Goal: Information Seeking & Learning: Learn about a topic

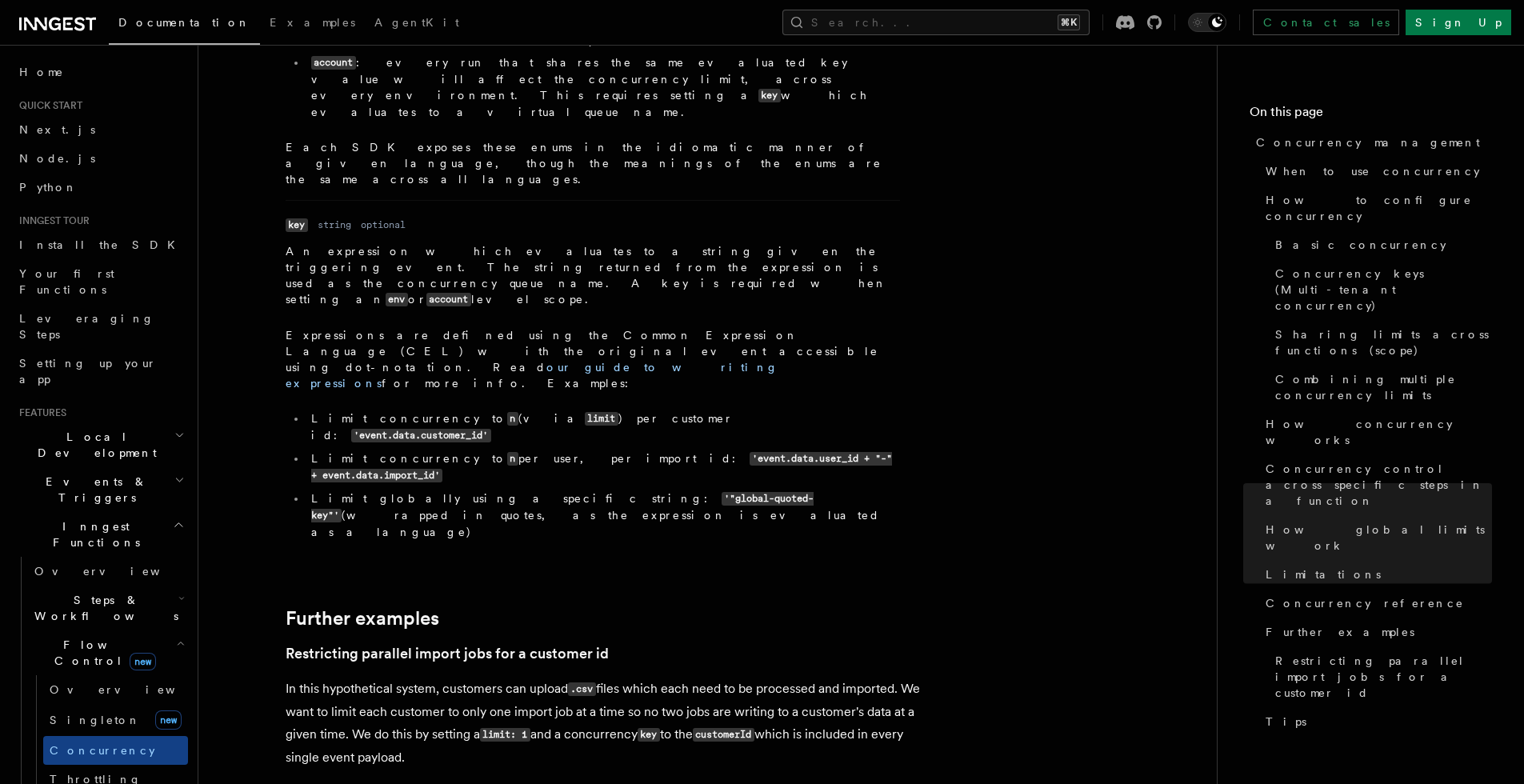
scroll to position [6345, 0]
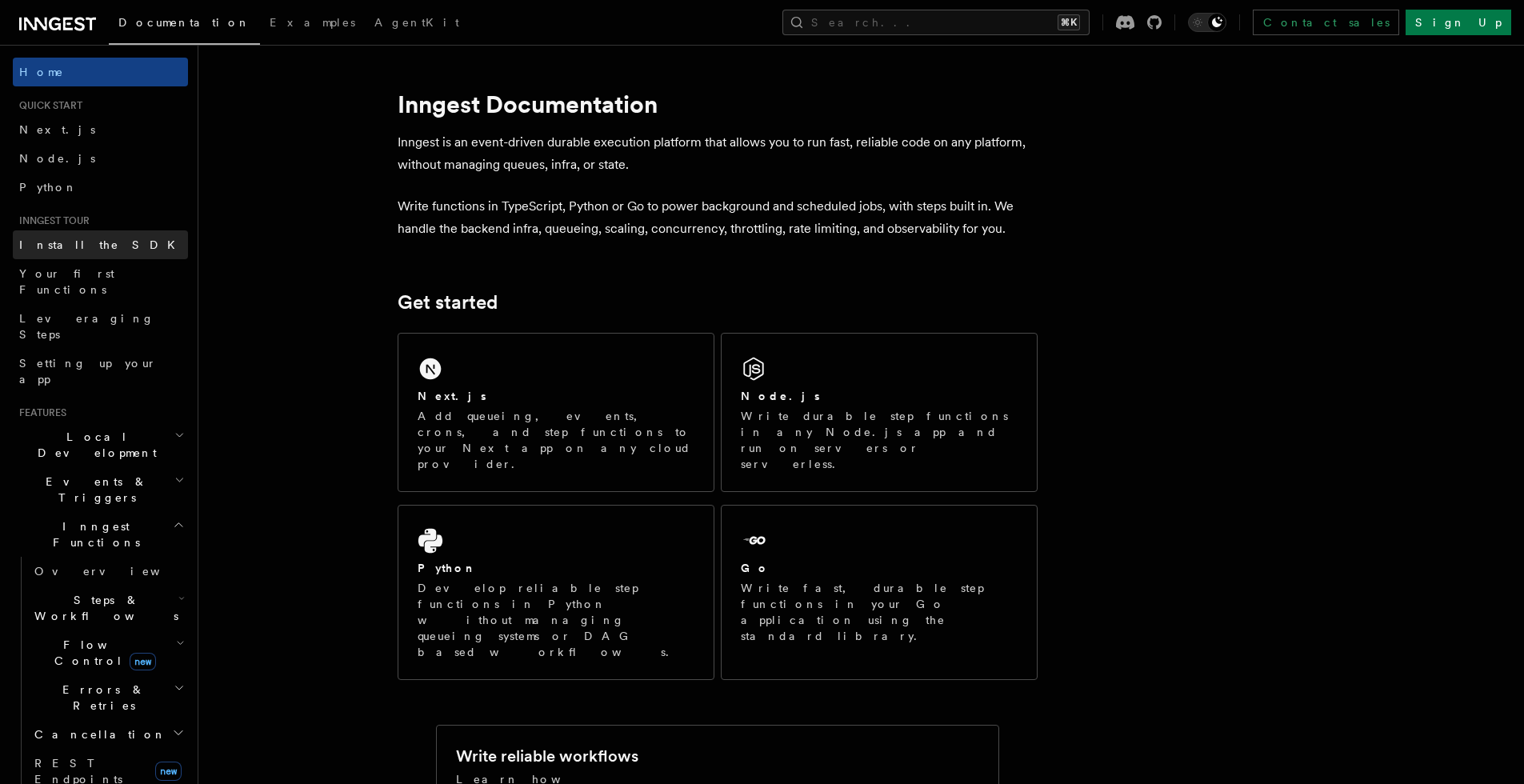
click at [95, 252] on link "Install the SDK" at bounding box center [100, 244] width 175 height 29
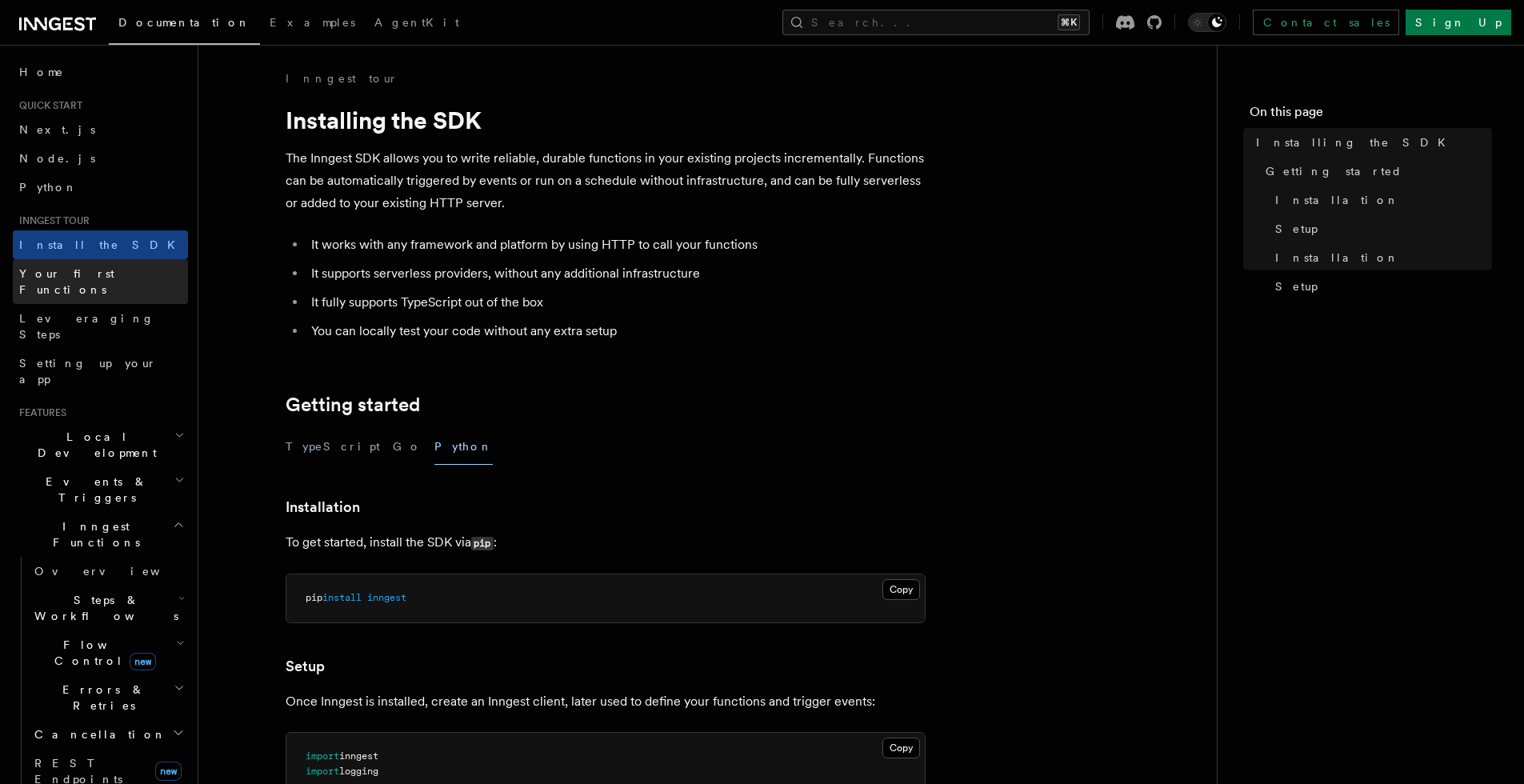
click at [91, 268] on span "Your first Functions" at bounding box center [66, 282] width 95 height 29
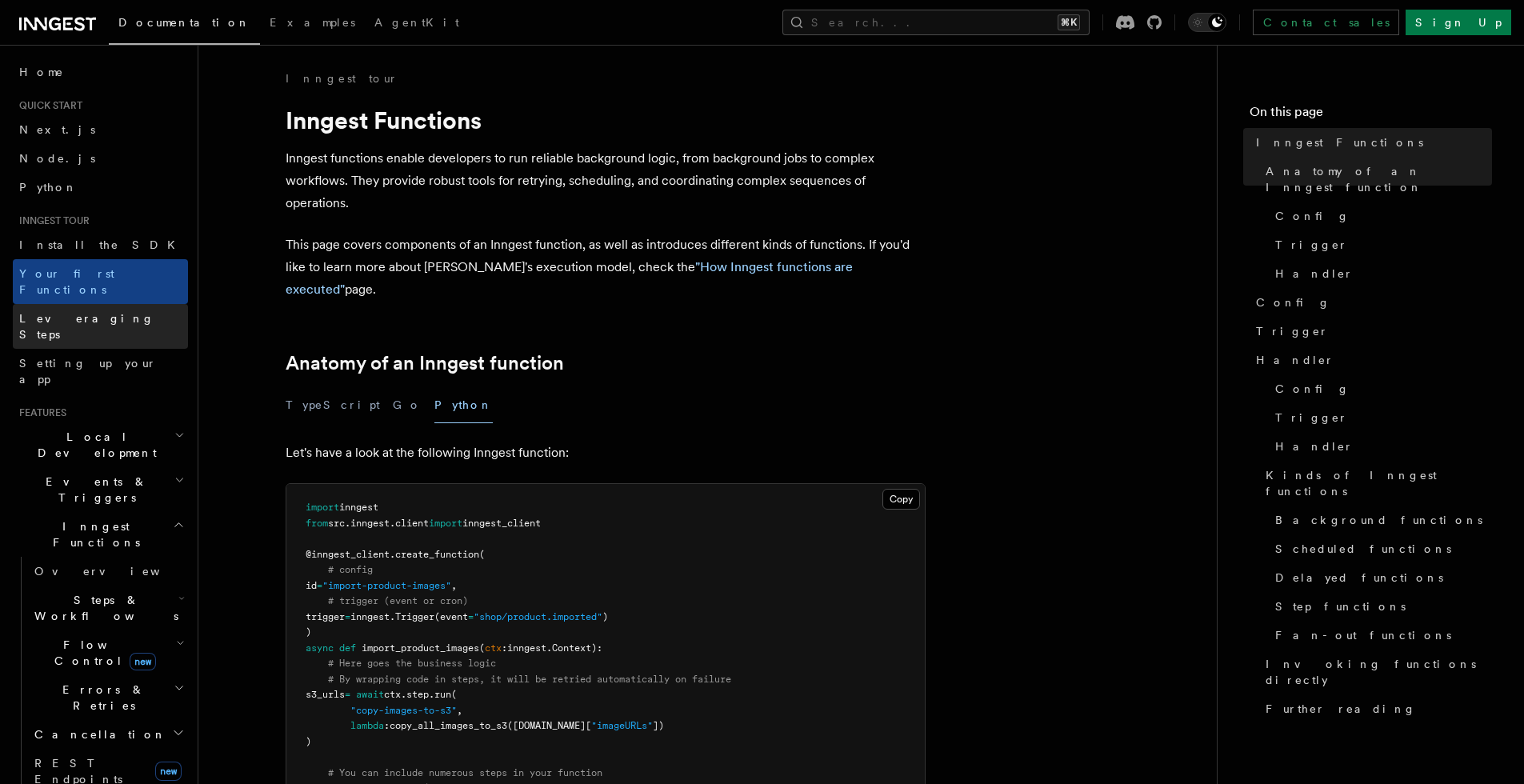
click at [92, 311] on span "Leveraging Steps" at bounding box center [104, 326] width 169 height 32
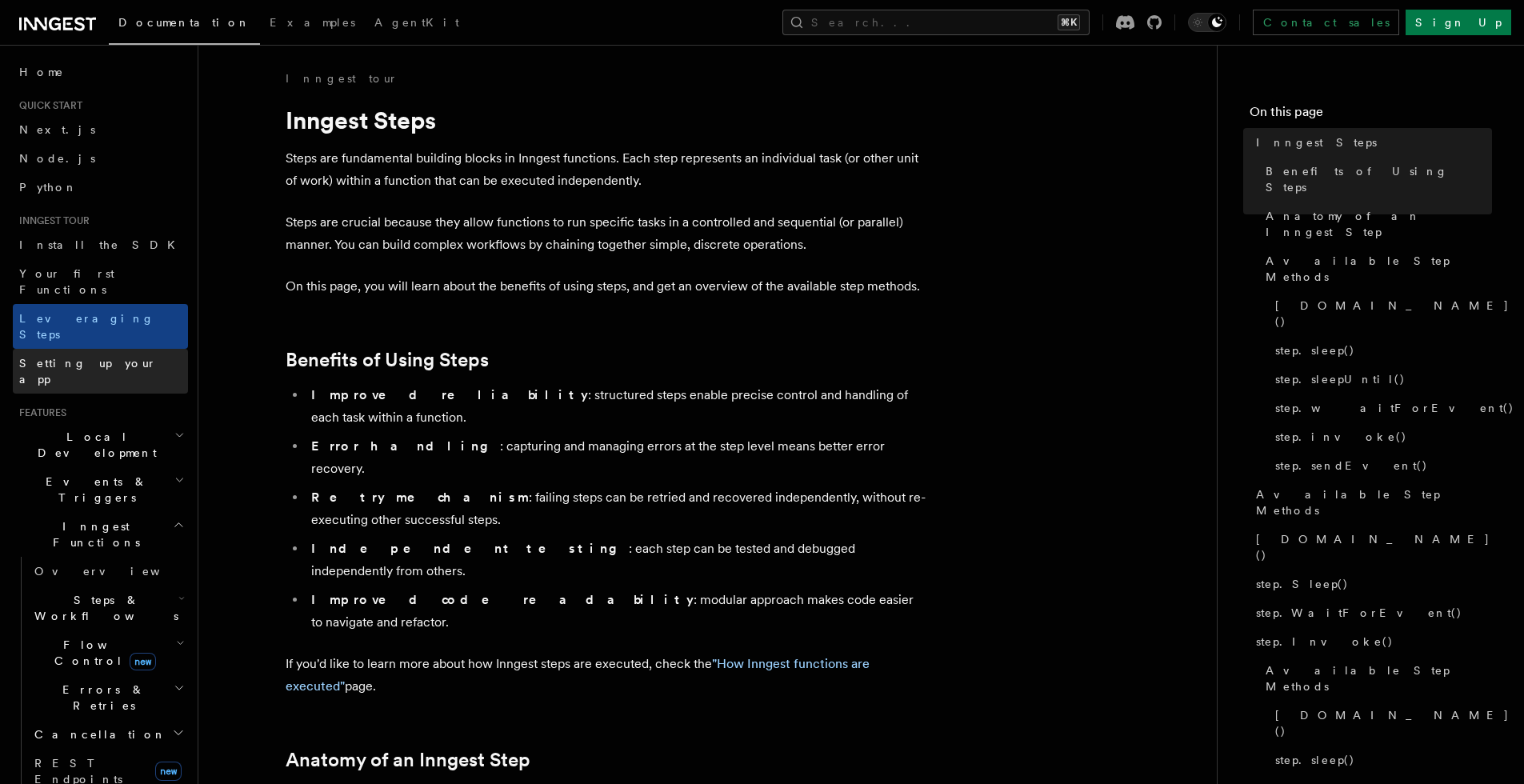
click at [98, 357] on span "Setting up your app" at bounding box center [87, 372] width 137 height 29
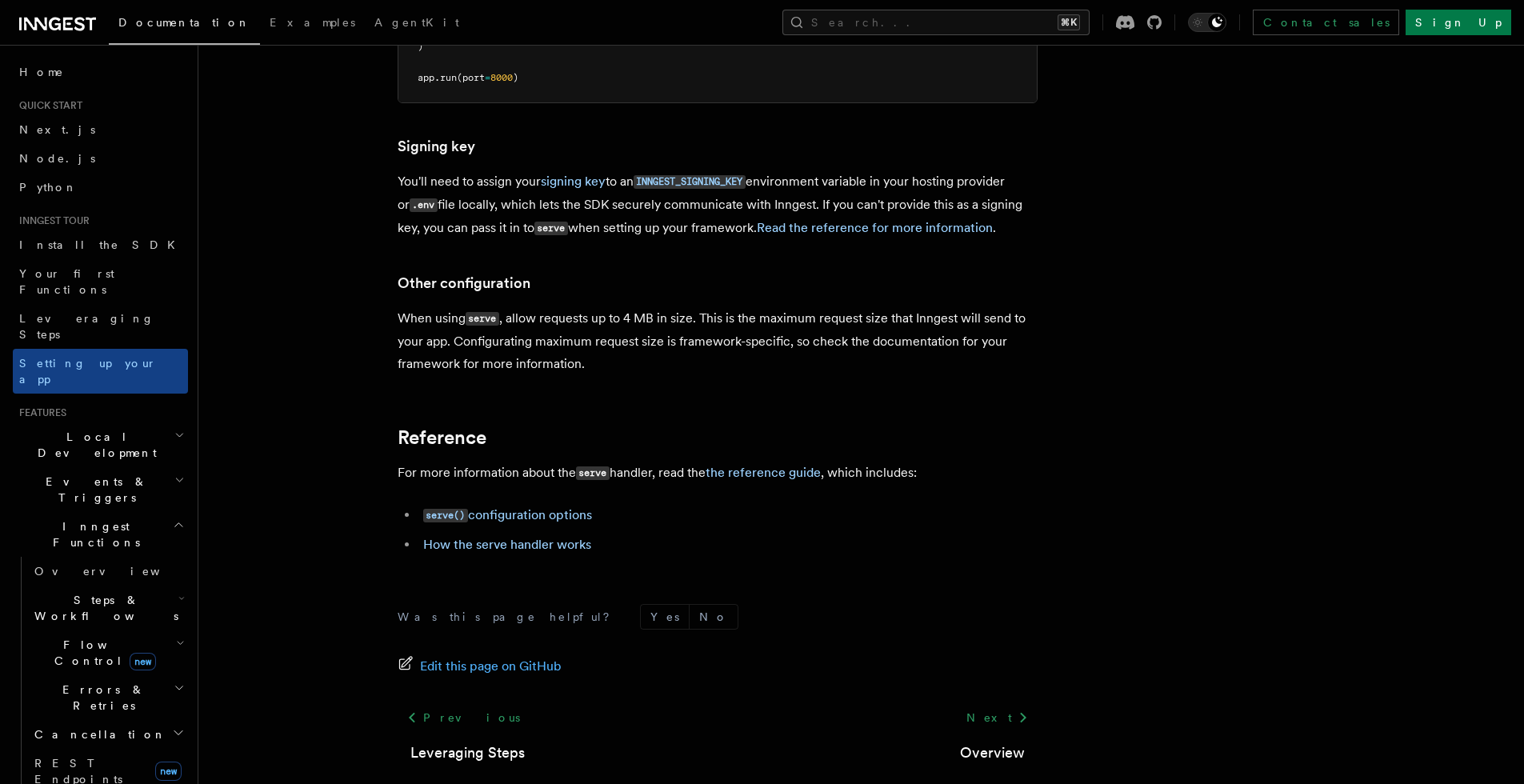
scroll to position [528, 0]
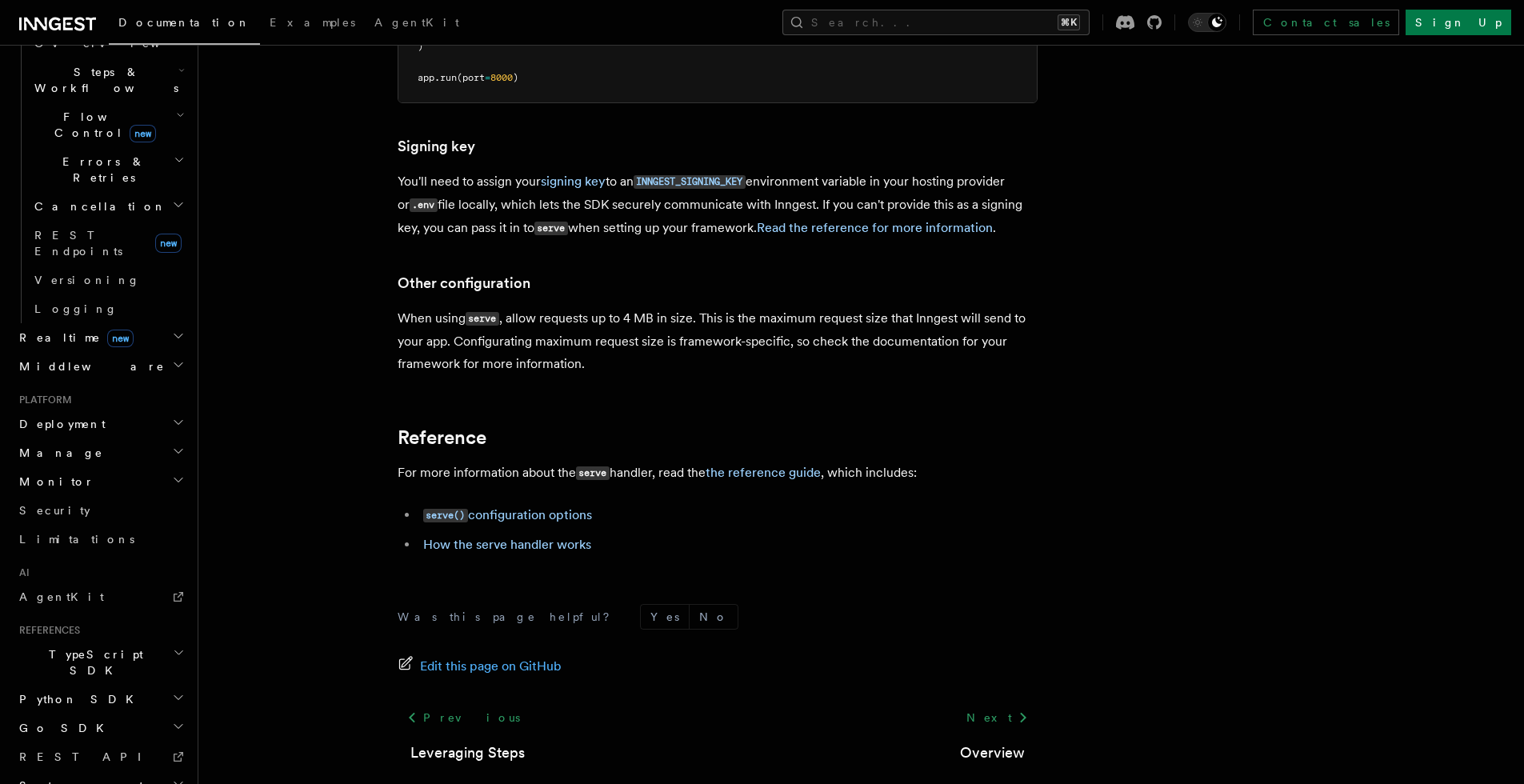
click at [69, 467] on h2 "Monitor" at bounding box center [100, 481] width 175 height 29
click at [65, 536] on span "Observability & metrics" at bounding box center [116, 551] width 164 height 29
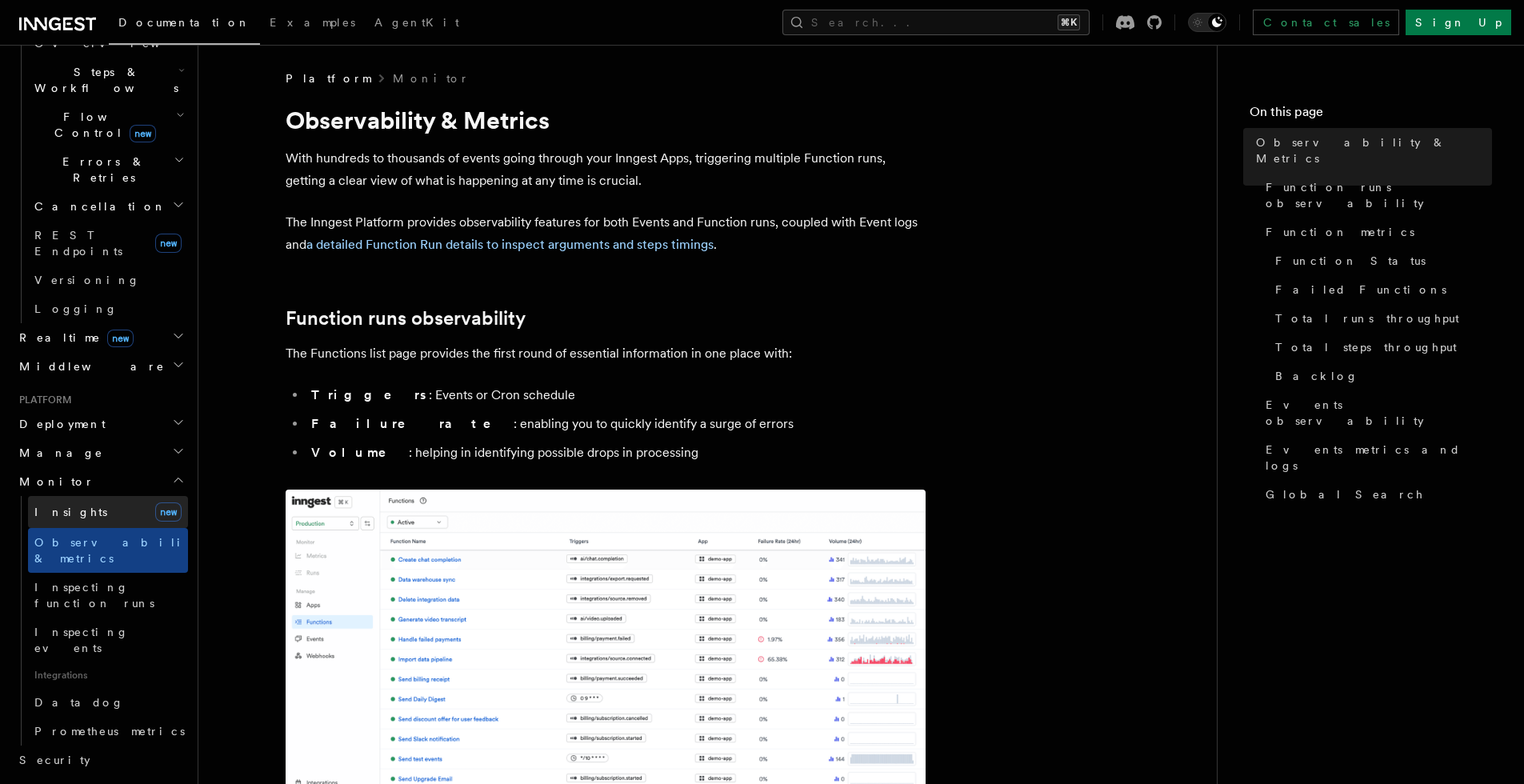
click at [64, 496] on link "Insights new" at bounding box center [108, 511] width 160 height 32
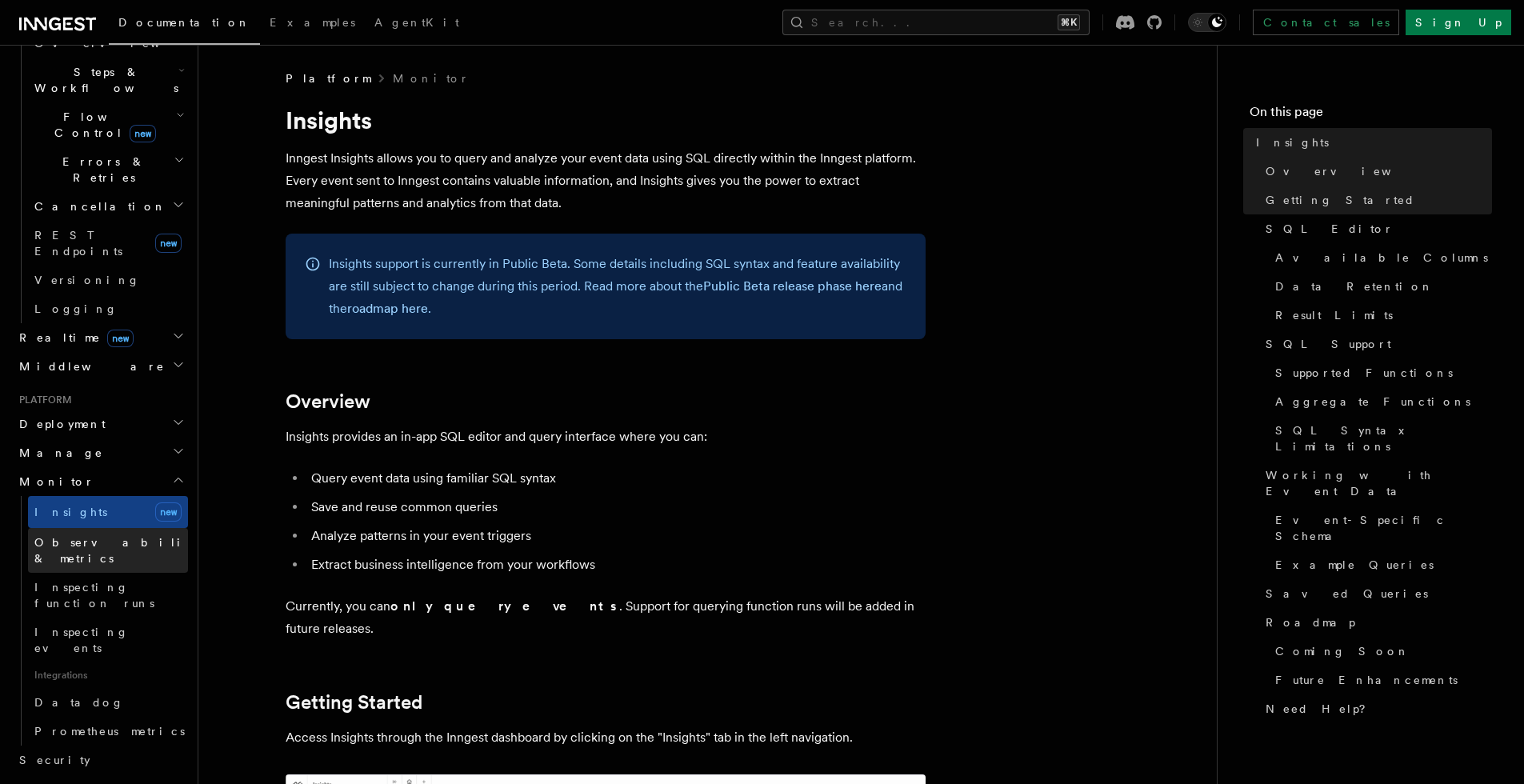
click at [65, 536] on span "Observability & metrics" at bounding box center [116, 551] width 164 height 29
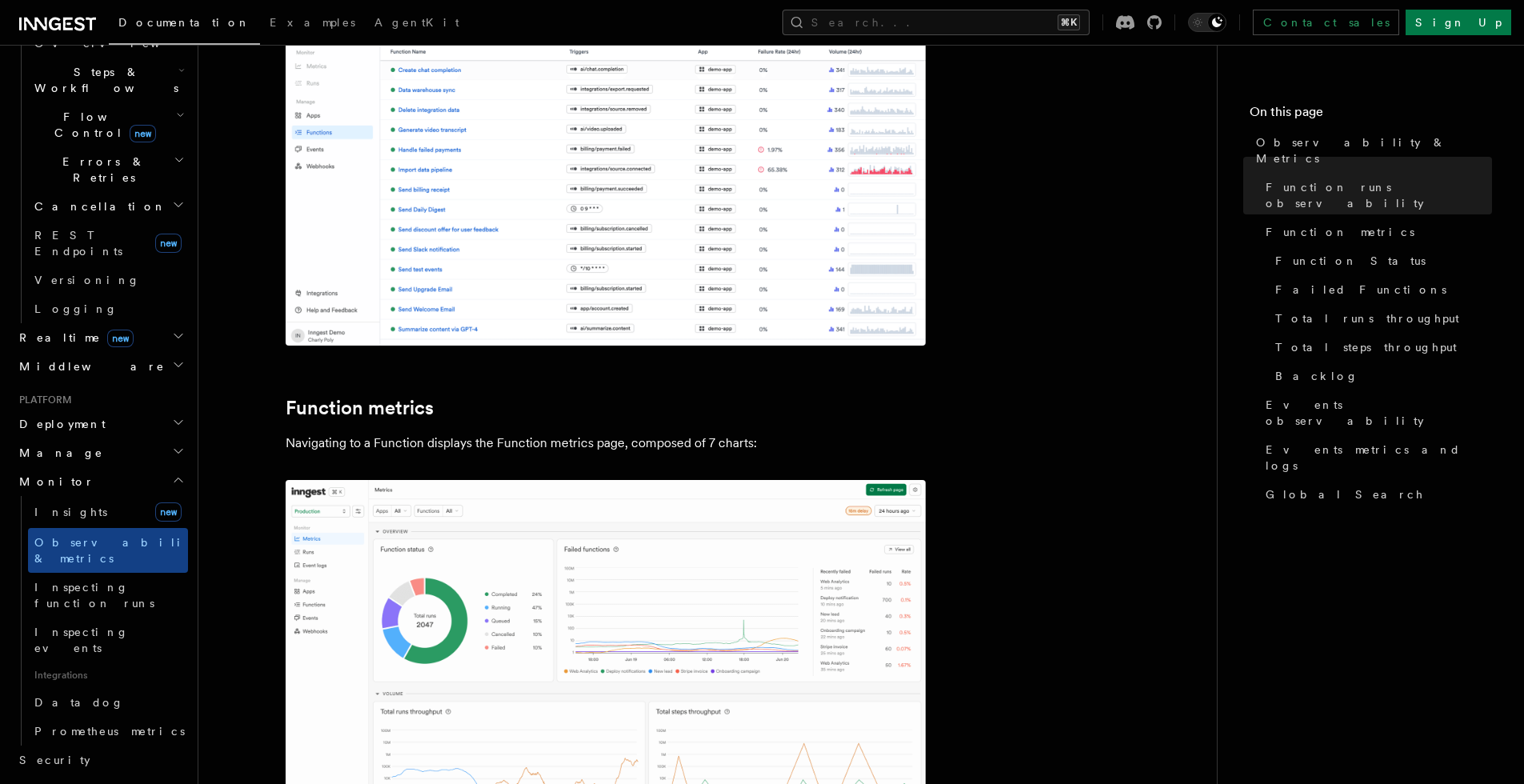
scroll to position [407, 0]
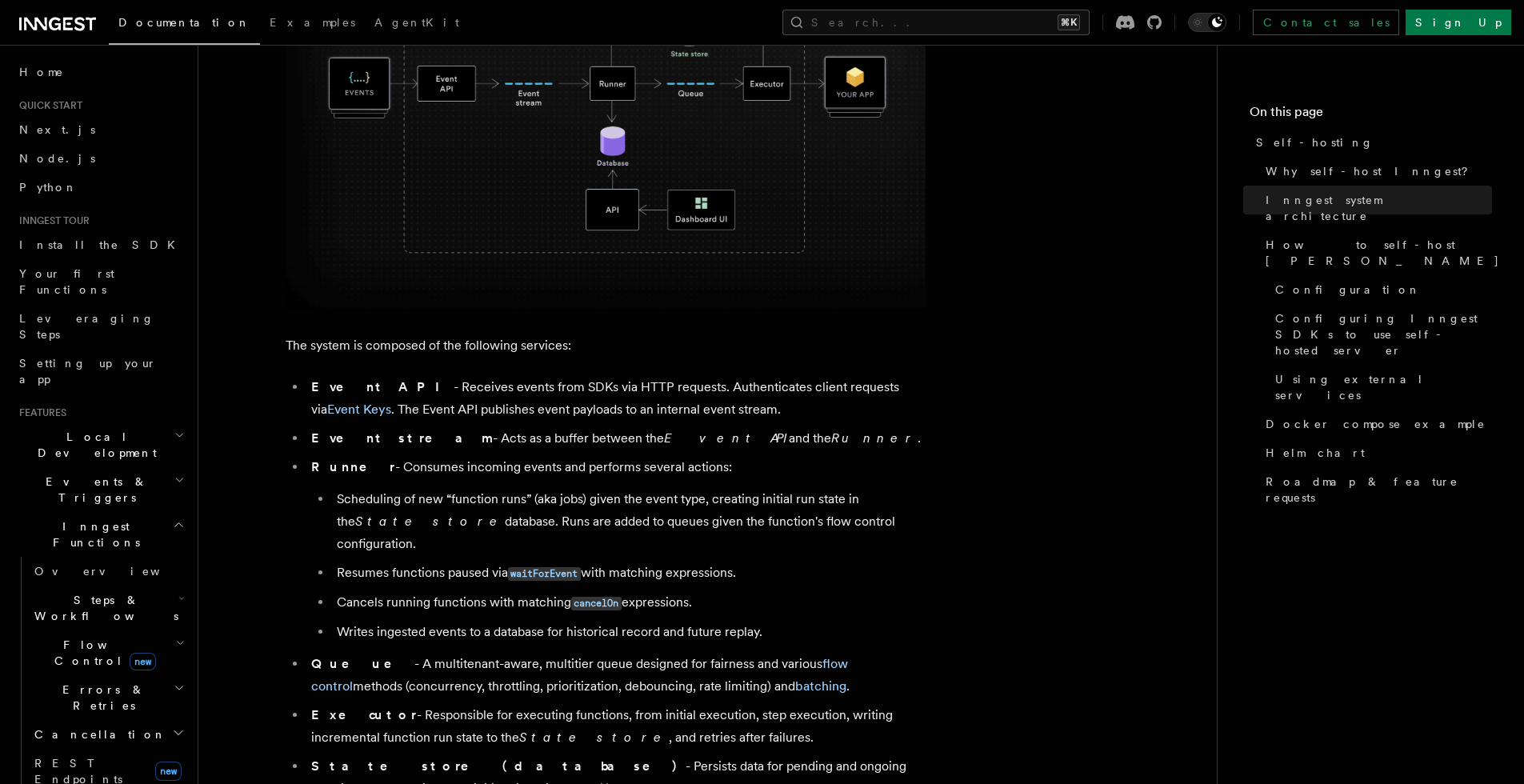
scroll to position [372, 0]
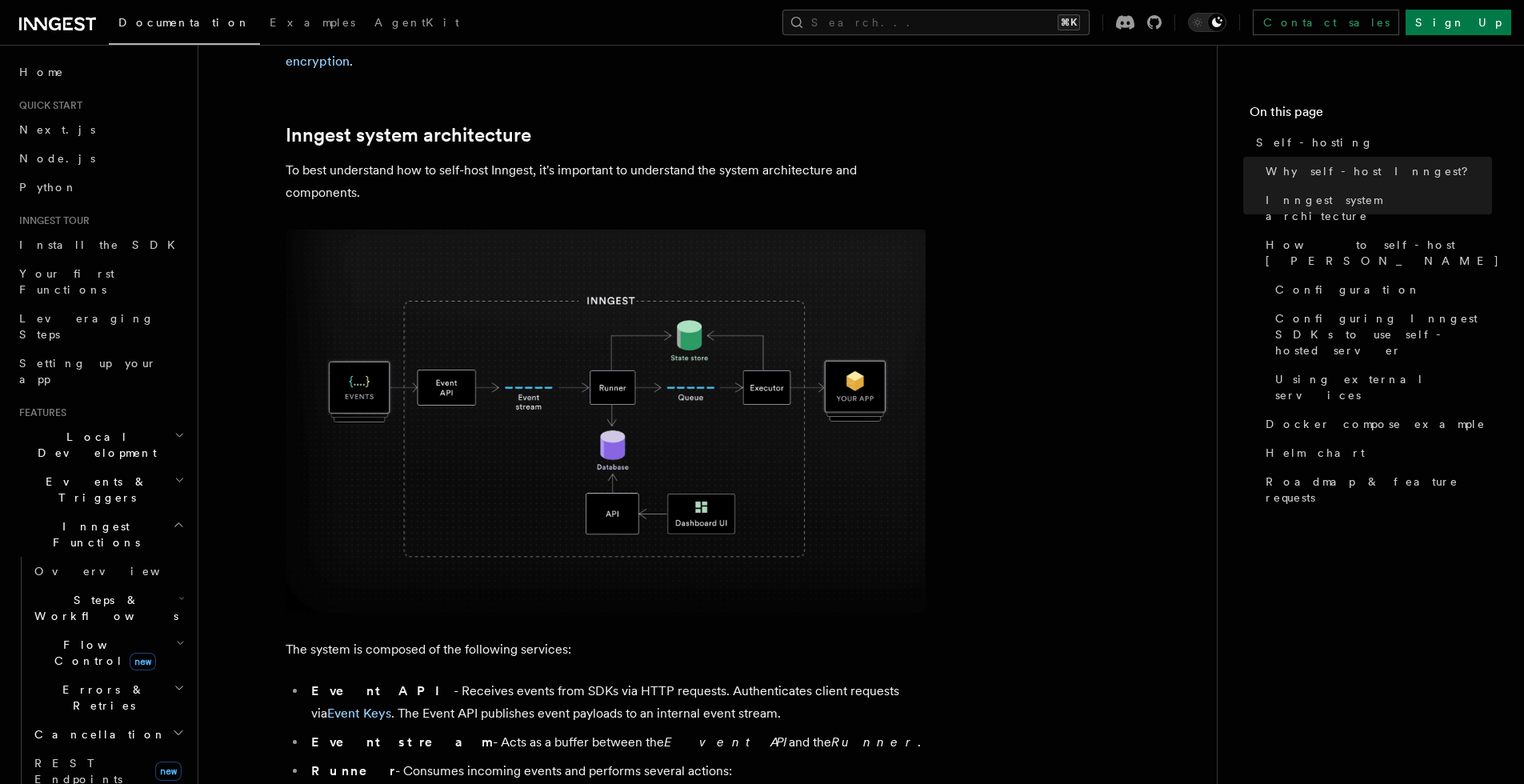
click at [533, 384] on img at bounding box center [605, 422] width 640 height 383
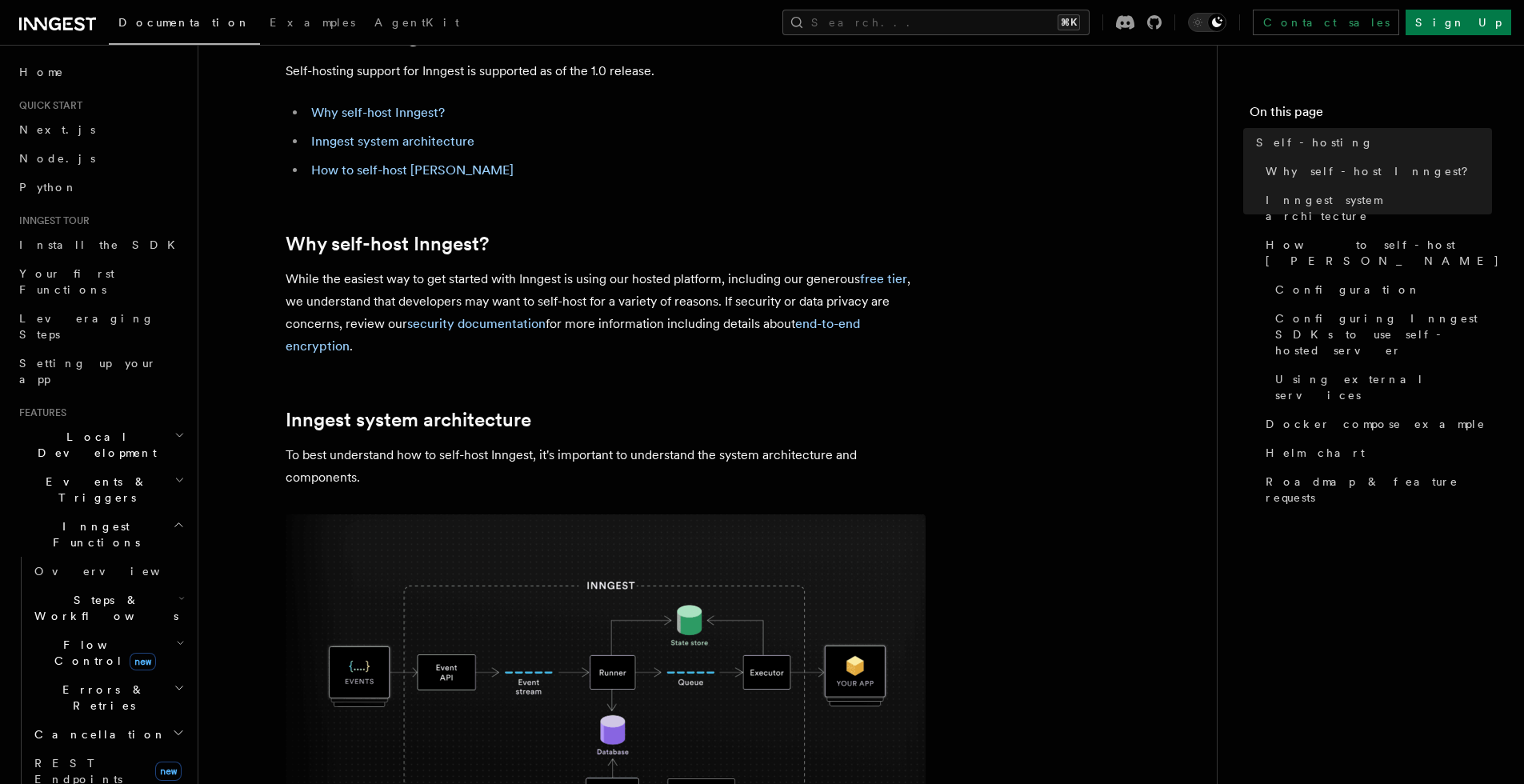
scroll to position [0, 0]
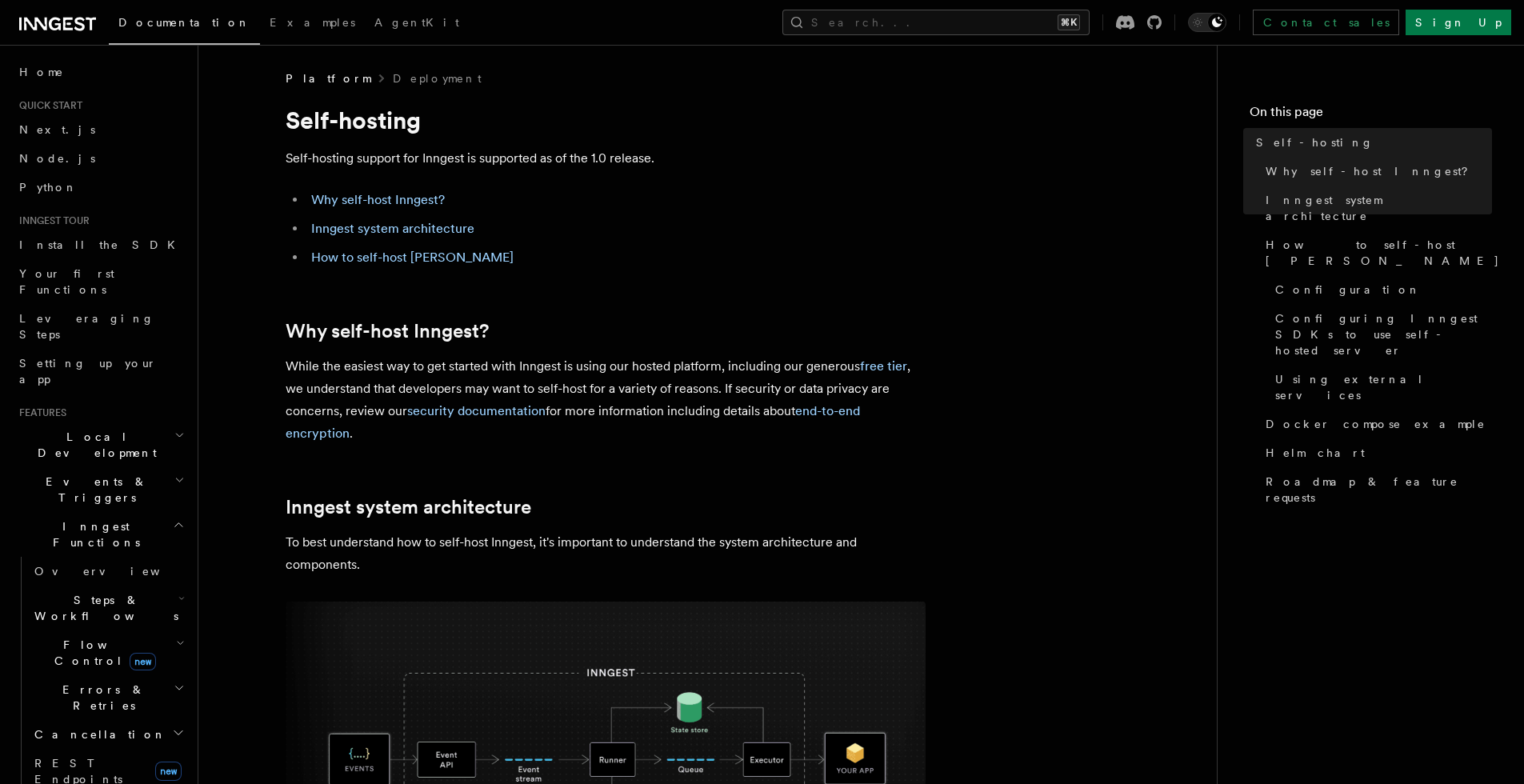
click at [78, 20] on icon at bounding box center [57, 24] width 76 height 19
click at [270, 23] on span "Examples" at bounding box center [313, 23] width 85 height 13
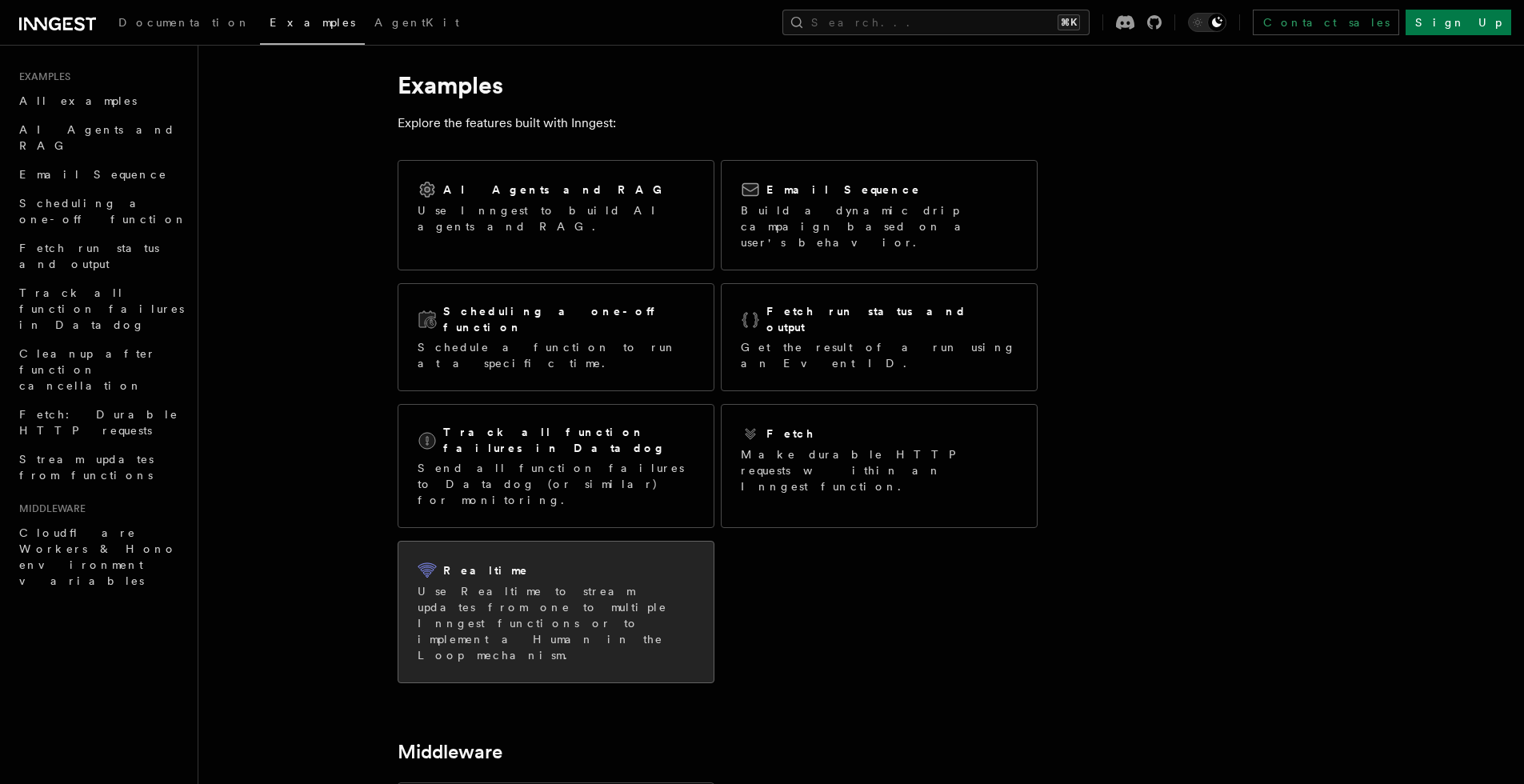
scroll to position [184, 0]
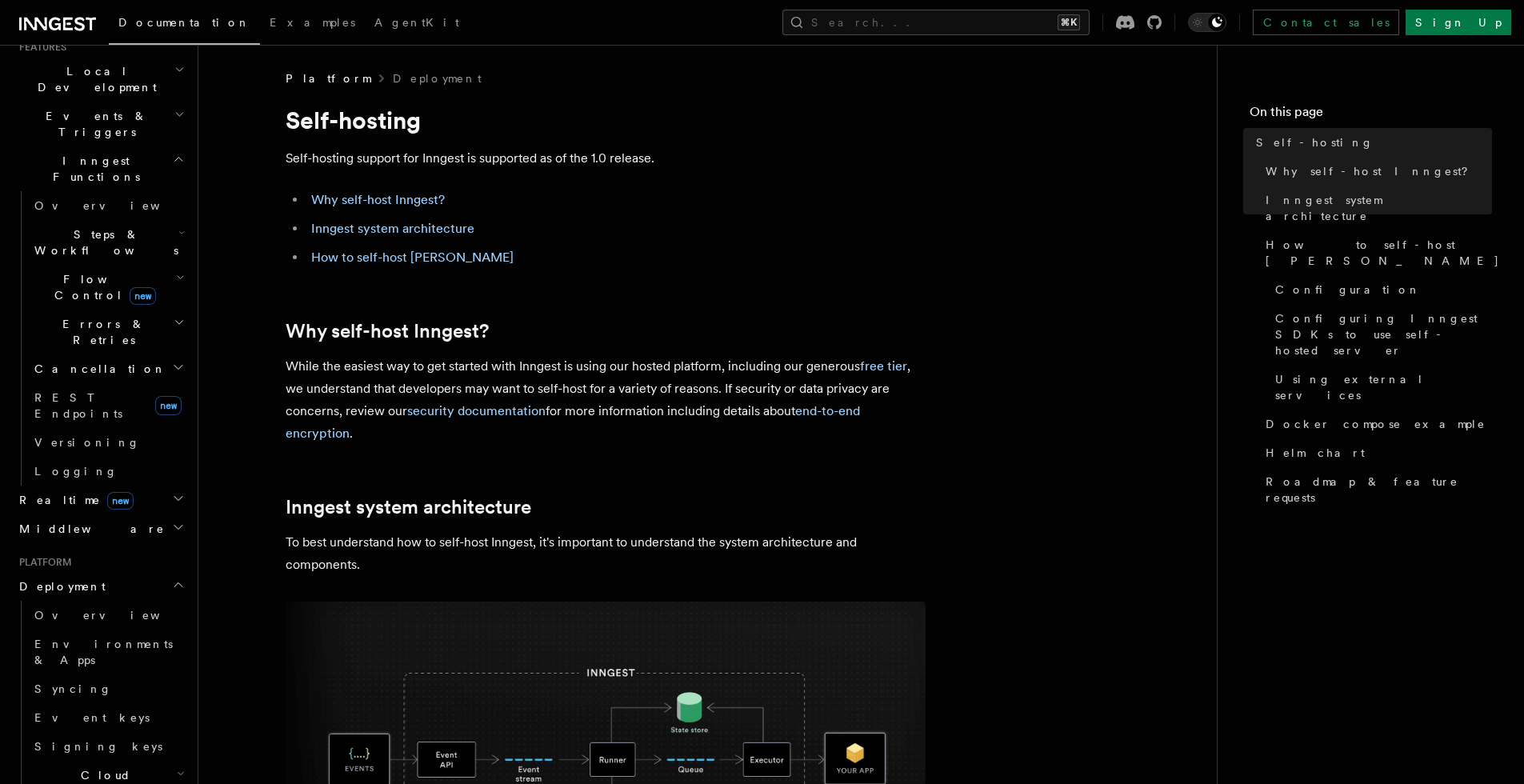
scroll to position [559, 0]
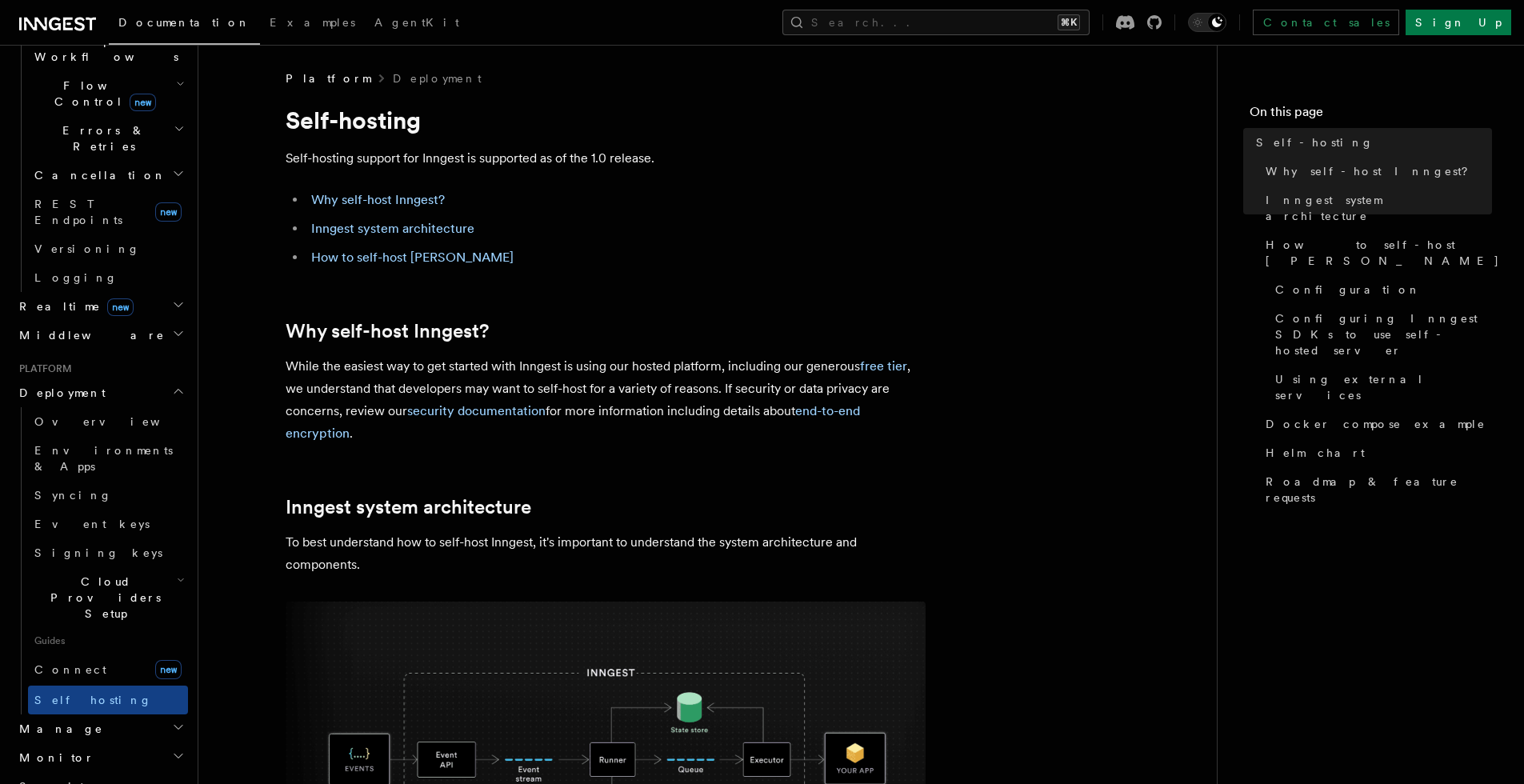
click at [97, 743] on h2 "Monitor" at bounding box center [100, 758] width 175 height 29
click at [95, 771] on link "Insights new" at bounding box center [108, 787] width 160 height 32
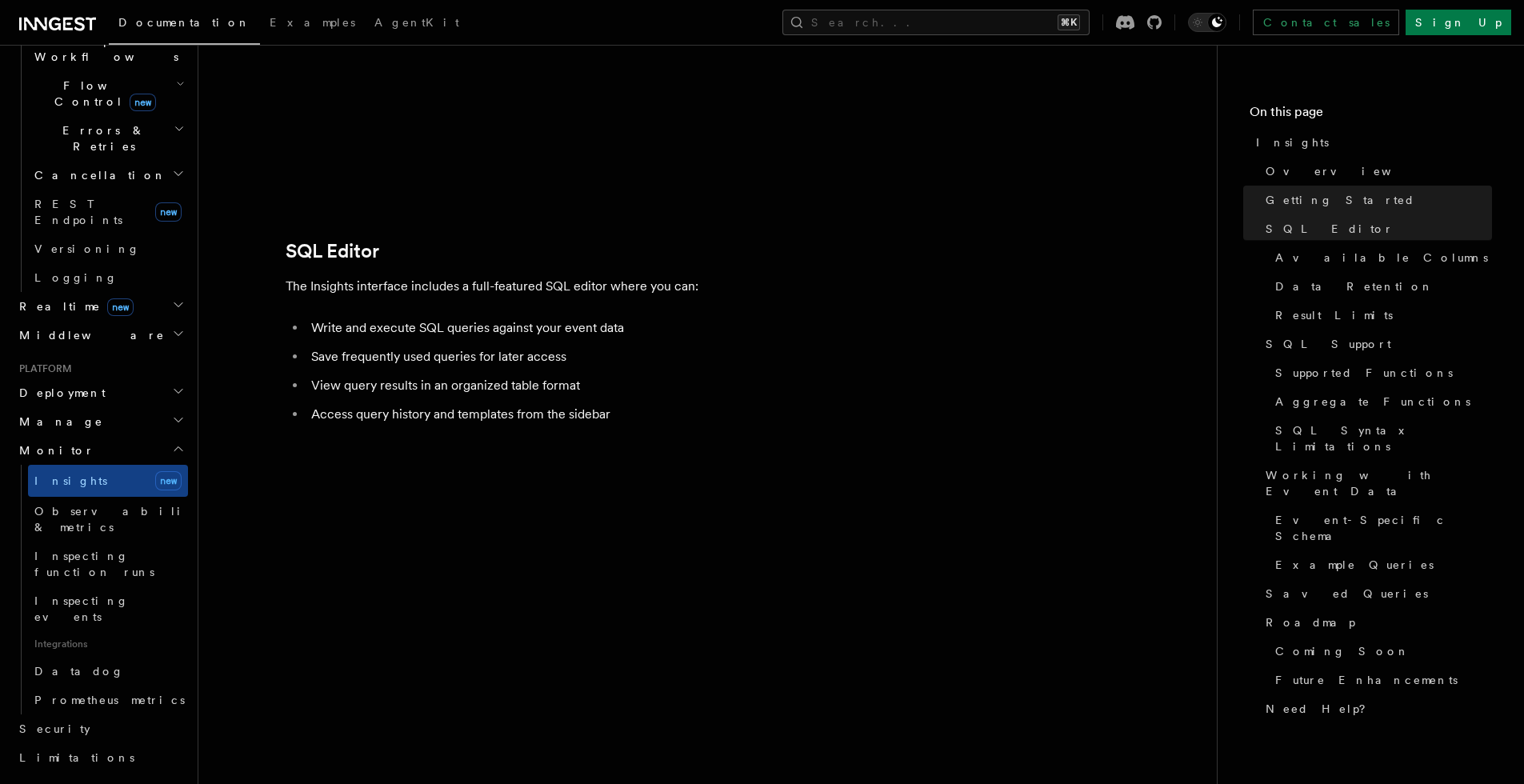
scroll to position [1783, 0]
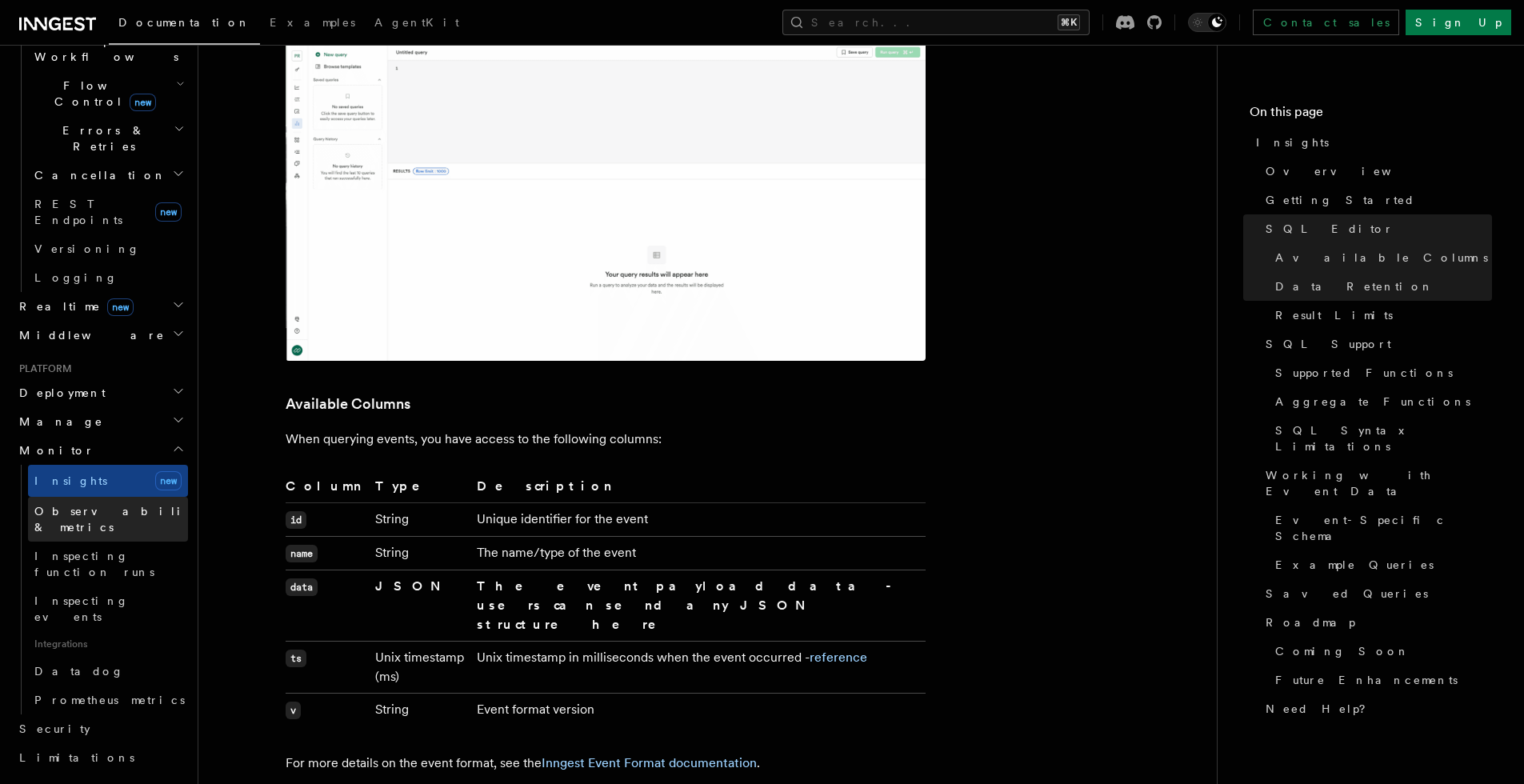
click at [76, 497] on link "Observability & metrics" at bounding box center [108, 519] width 160 height 45
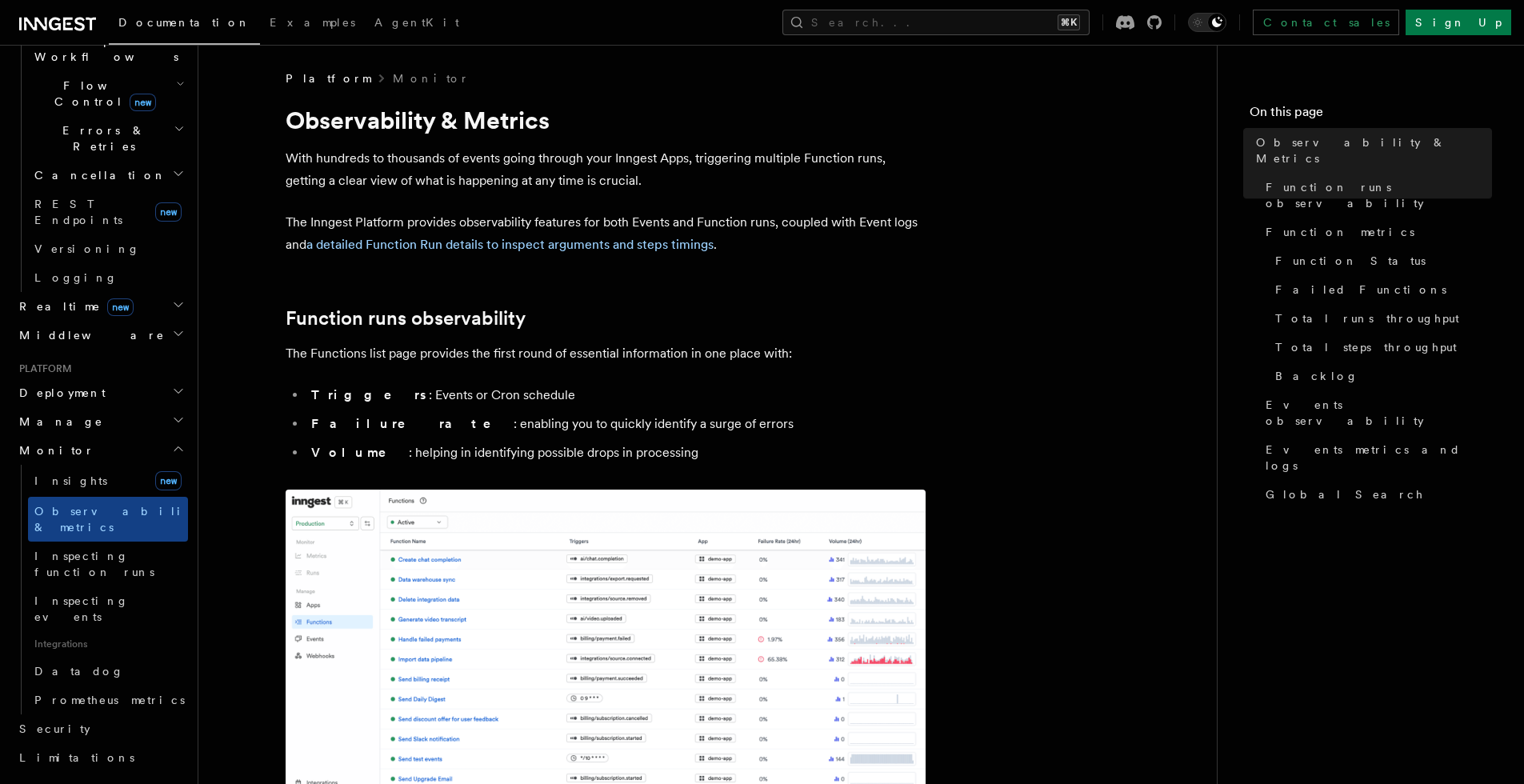
scroll to position [194, 0]
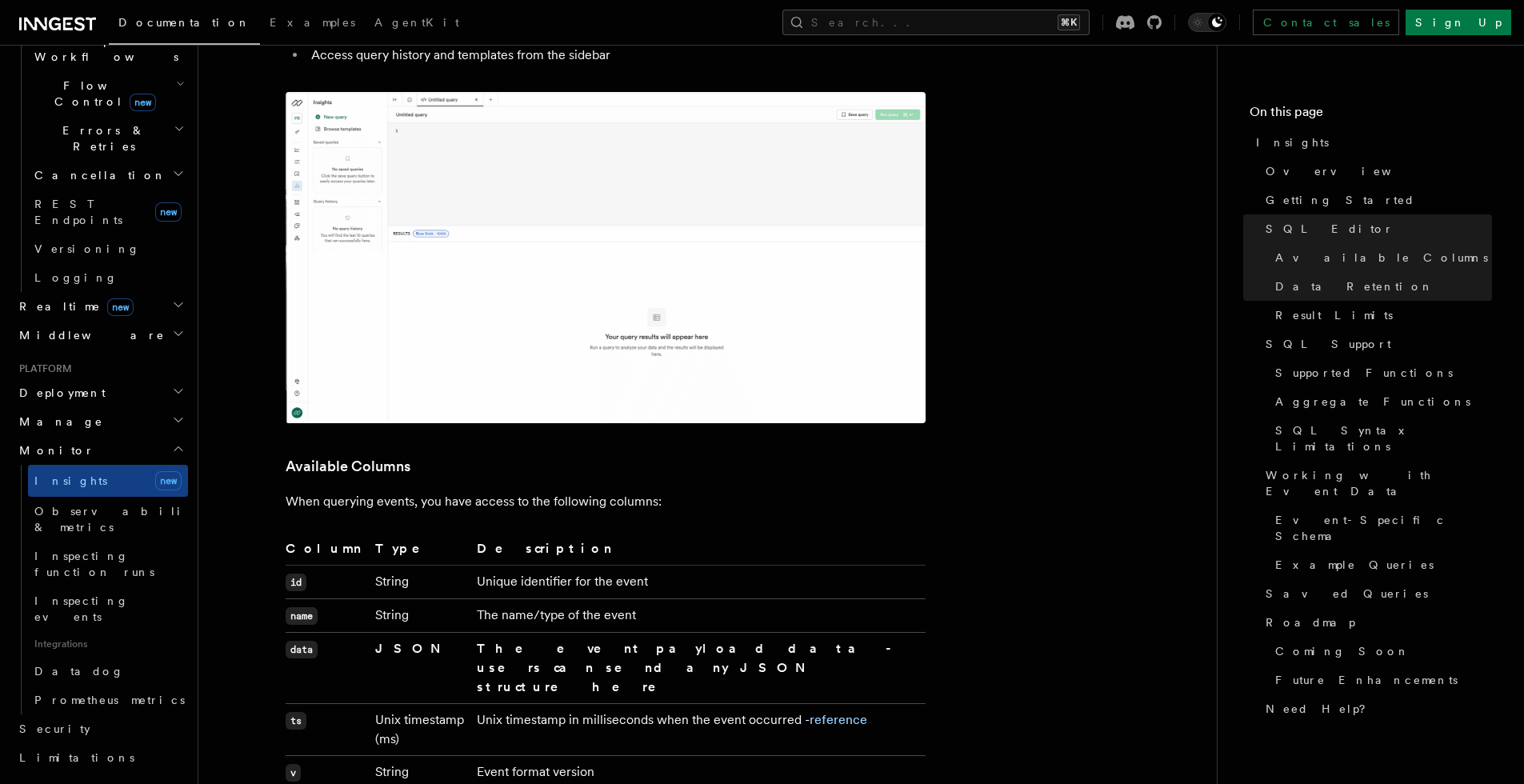
scroll to position [1392, 0]
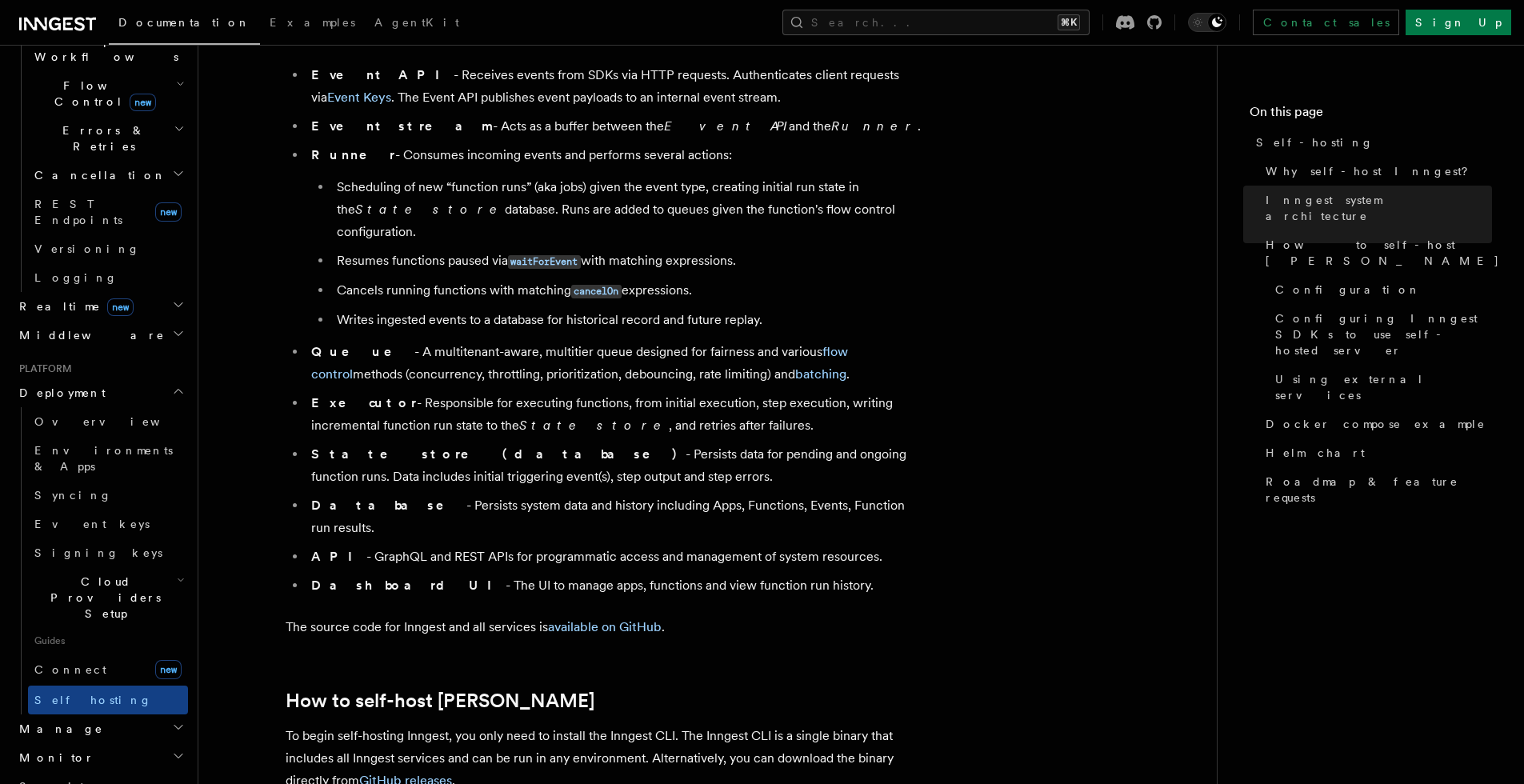
scroll to position [952, 0]
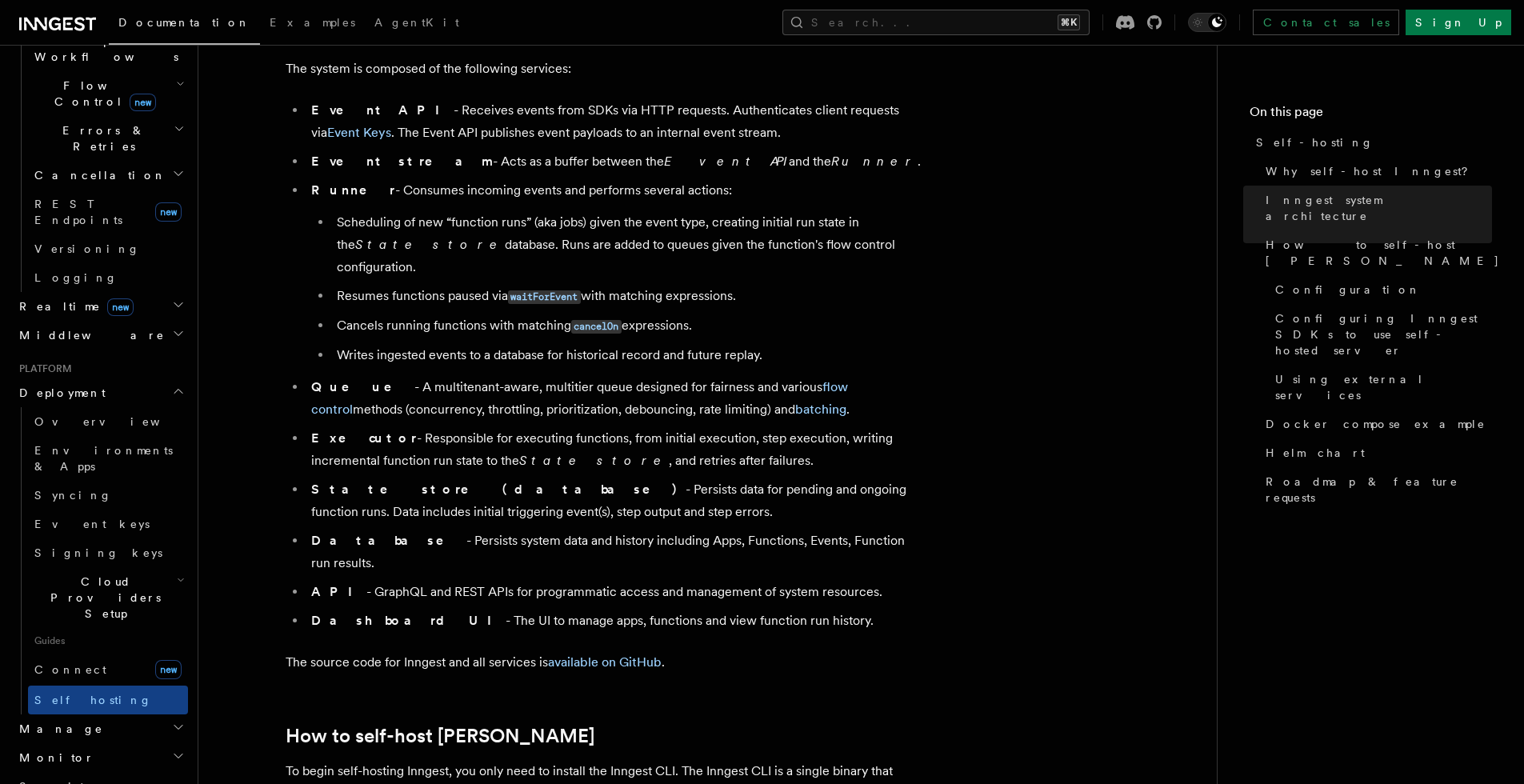
drag, startPoint x: 872, startPoint y: 521, endPoint x: 370, endPoint y: 408, distance: 514.6
click at [370, 408] on ul "Event API - Receives events from SDKs via HTTP requests. Authenticates client r…" at bounding box center [605, 365] width 640 height 532
click at [370, 427] on li "Executor - Responsible for executing functions, from initial execution, step ex…" at bounding box center [615, 449] width 619 height 45
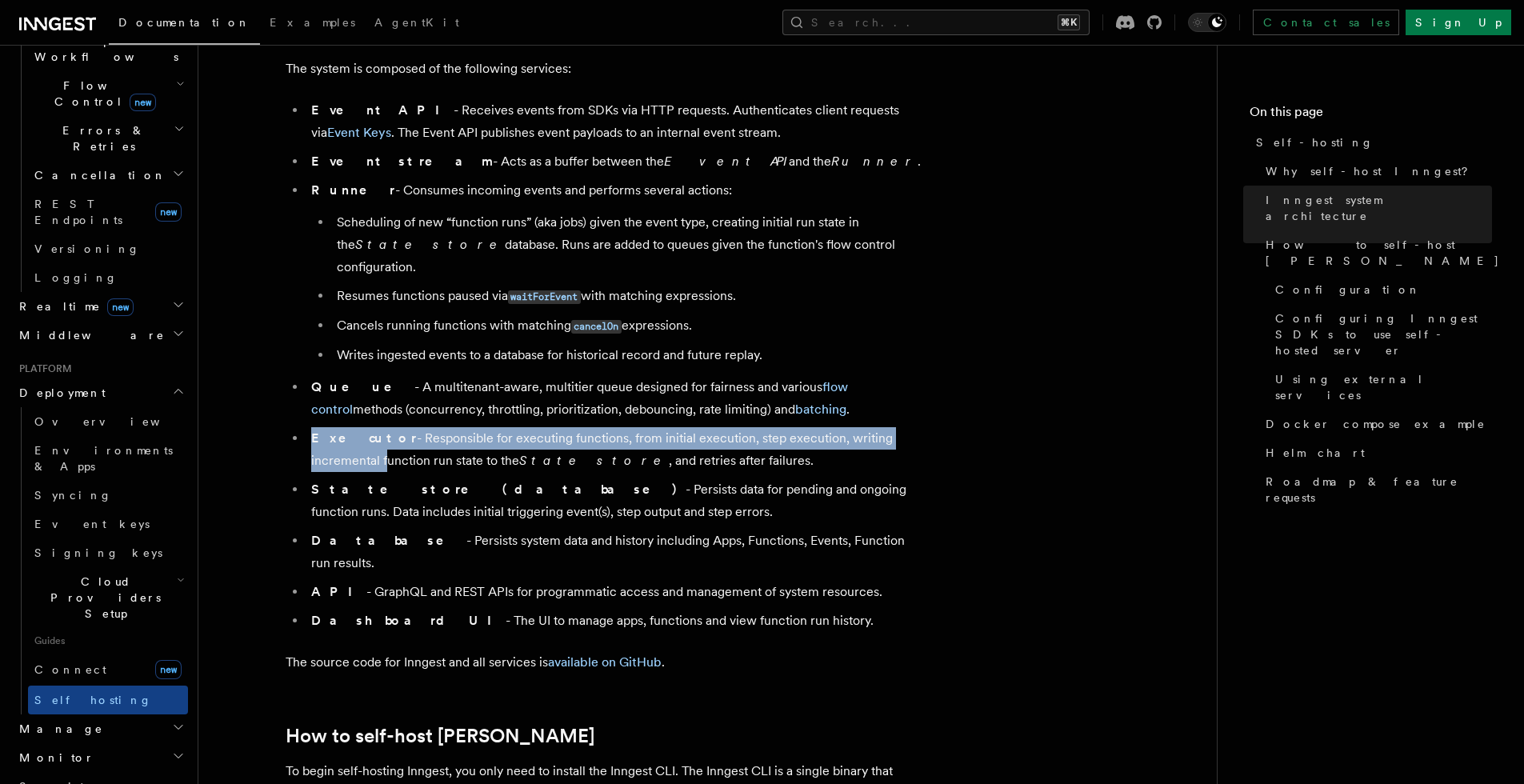
drag, startPoint x: 292, startPoint y: 433, endPoint x: 284, endPoint y: 400, distance: 34.0
click at [285, 400] on ul "Event API - Receives events from SDKs via HTTP requests. Authenticates client r…" at bounding box center [605, 365] width 640 height 532
click at [325, 387] on li "Queue - A multitenant-aware, multitier queue designed for fairness and various …" at bounding box center [615, 398] width 619 height 45
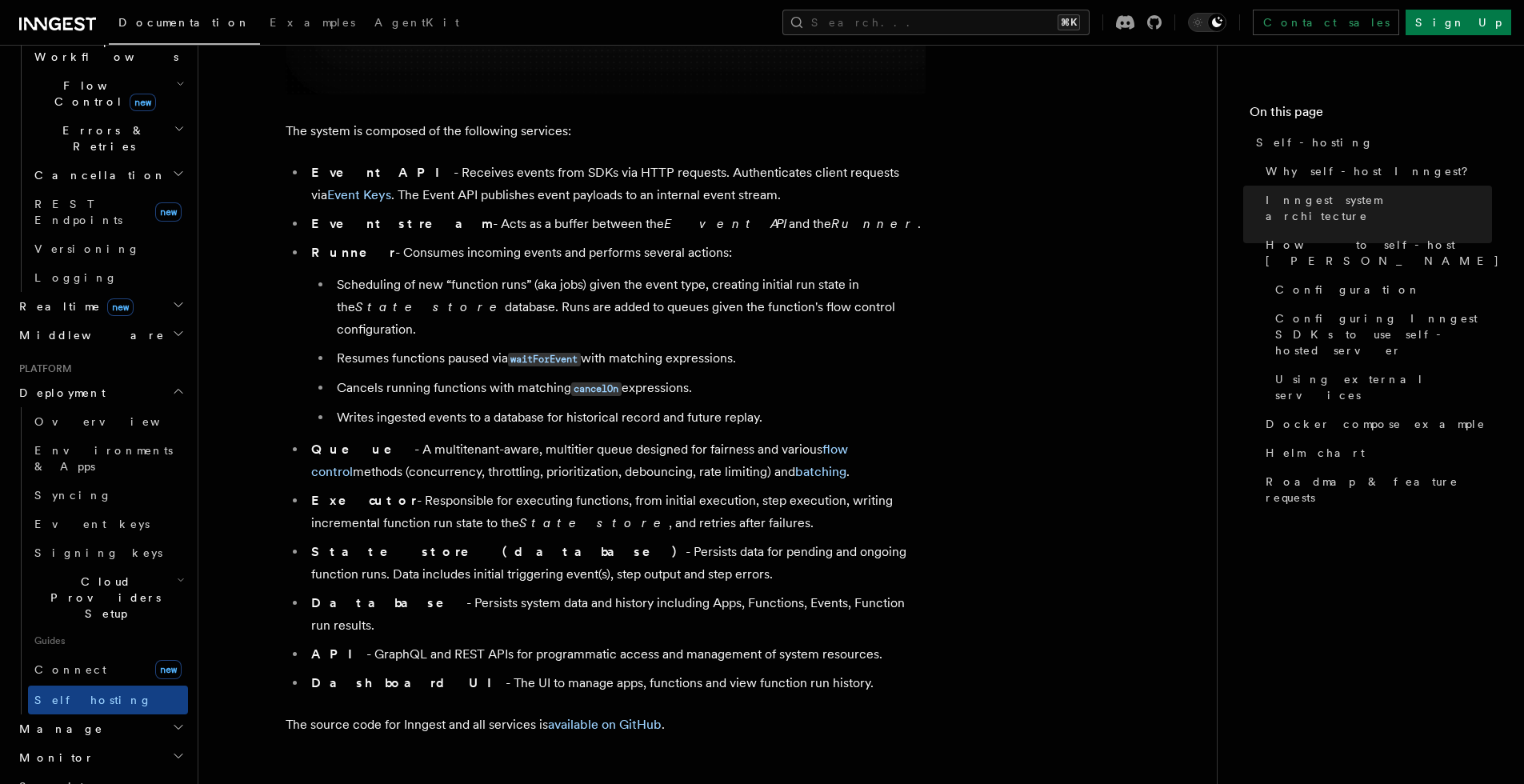
scroll to position [869, 0]
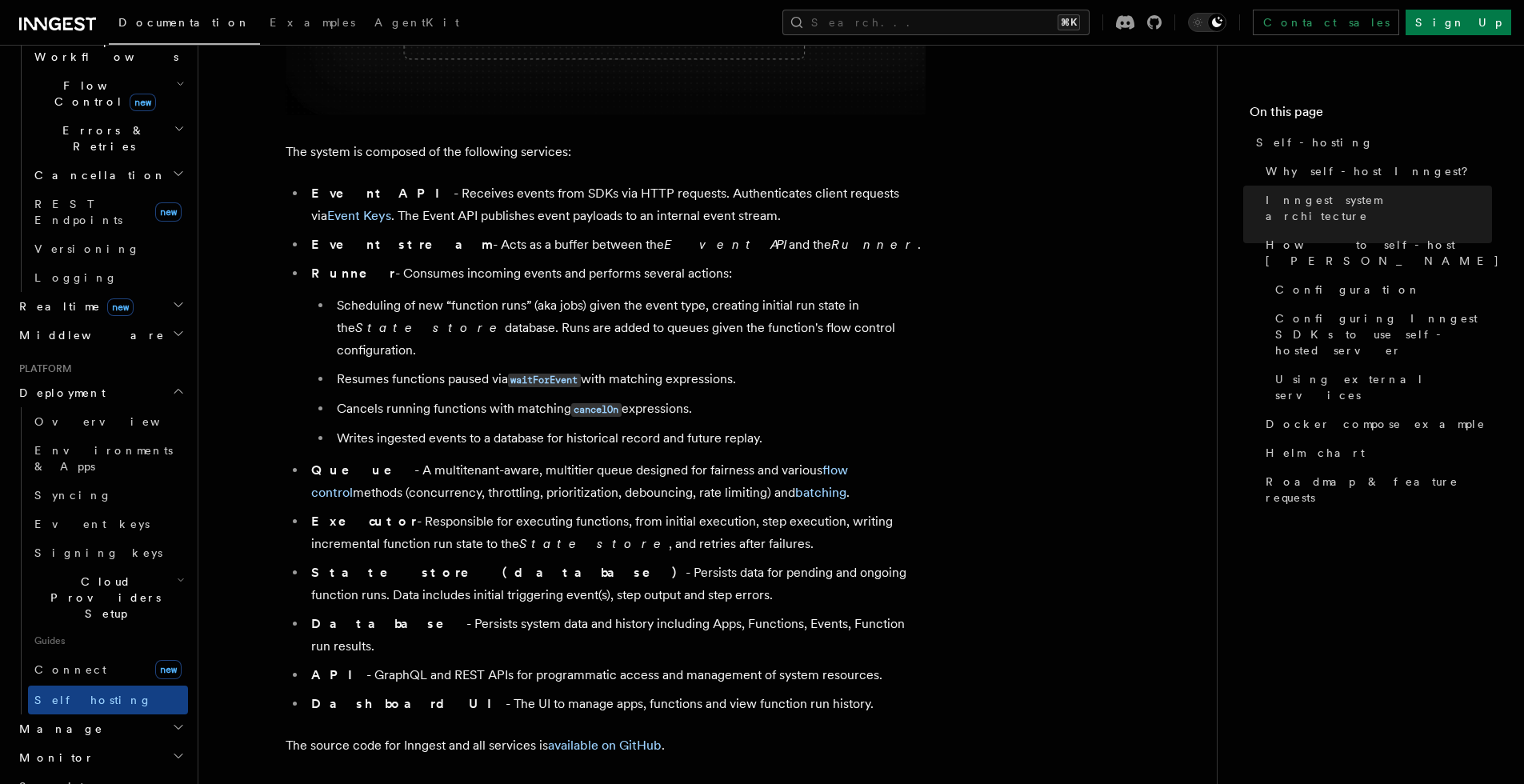
drag, startPoint x: 309, startPoint y: 186, endPoint x: 984, endPoint y: 604, distance: 793.9
copy ul "Event API - Receives events from SDKs via HTTP requests. Authenticates client r…"
